Goal: Browse casually

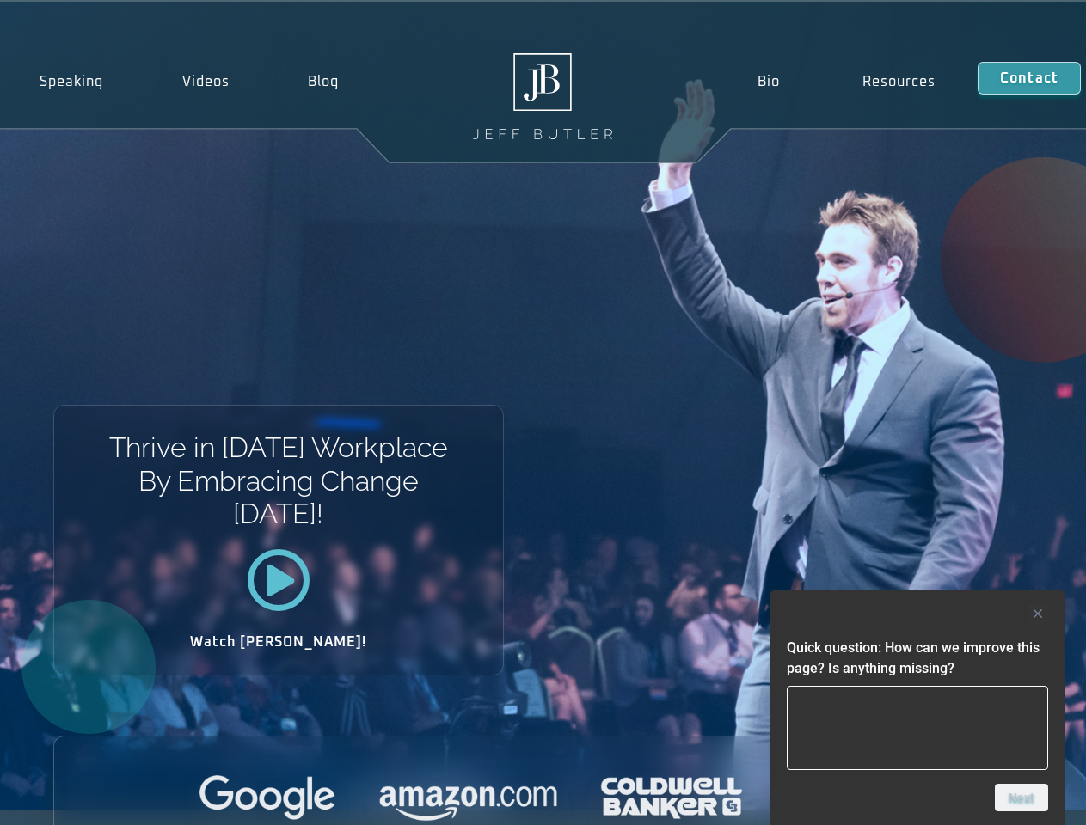
click at [542, 413] on div "Thrive in [DATE] Workplace By Embracing Change [DATE]! Watch [PERSON_NAME]!" at bounding box center [543, 406] width 1086 height 809
click at [917, 614] on div at bounding box center [917, 613] width 261 height 21
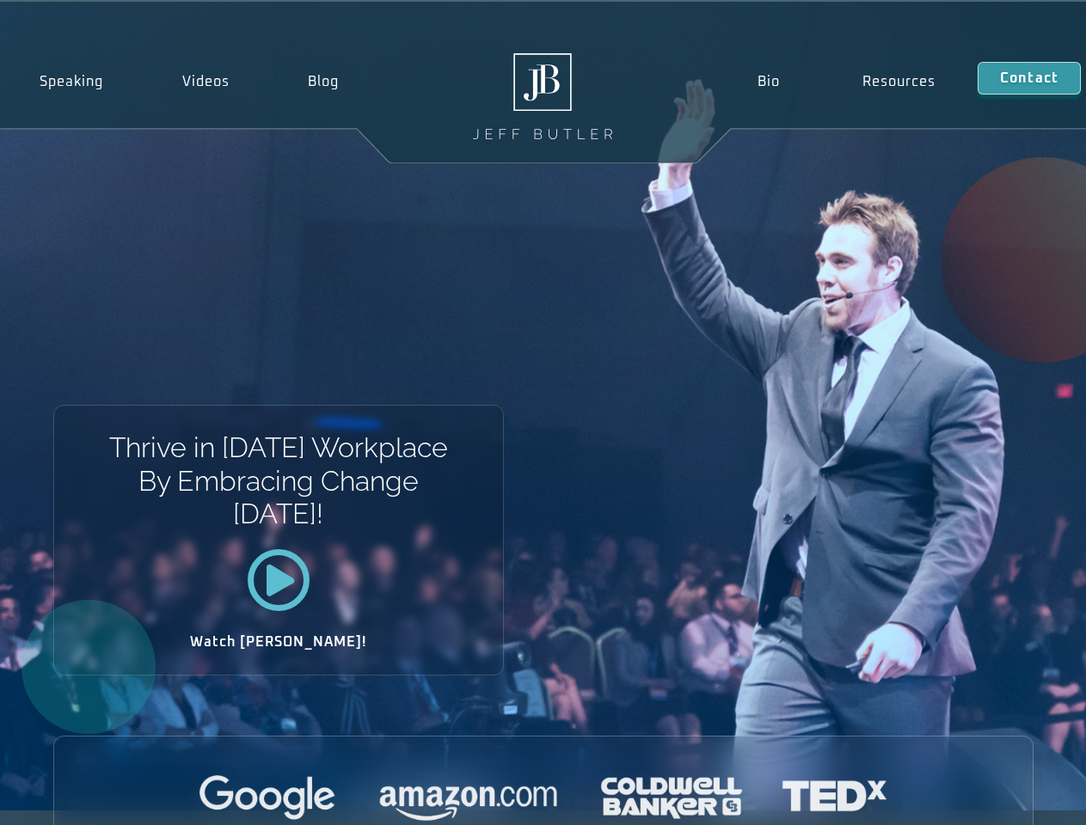
click at [1021, 798] on div at bounding box center [543, 798] width 978 height 47
